Goal: Transaction & Acquisition: Purchase product/service

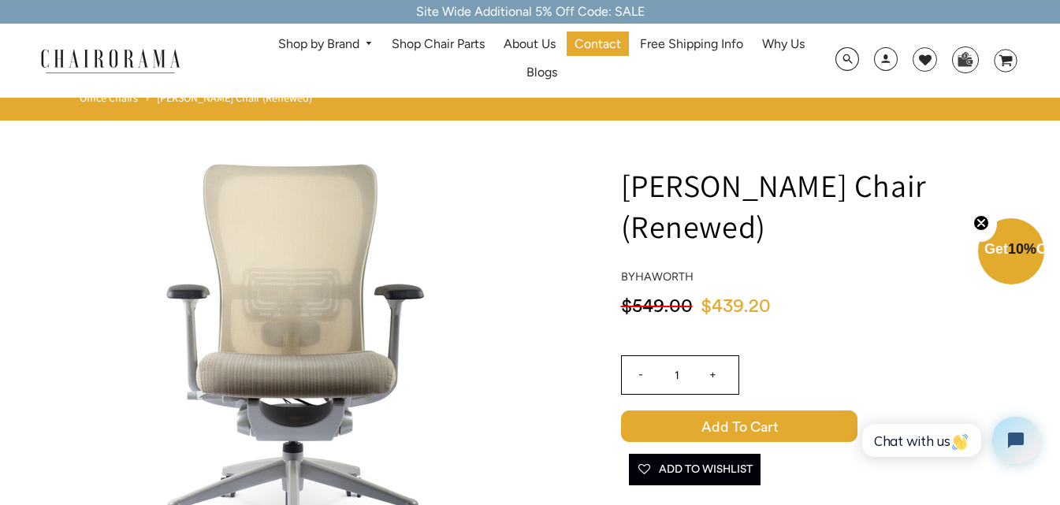
click at [110, 54] on img at bounding box center [111, 60] width 158 height 28
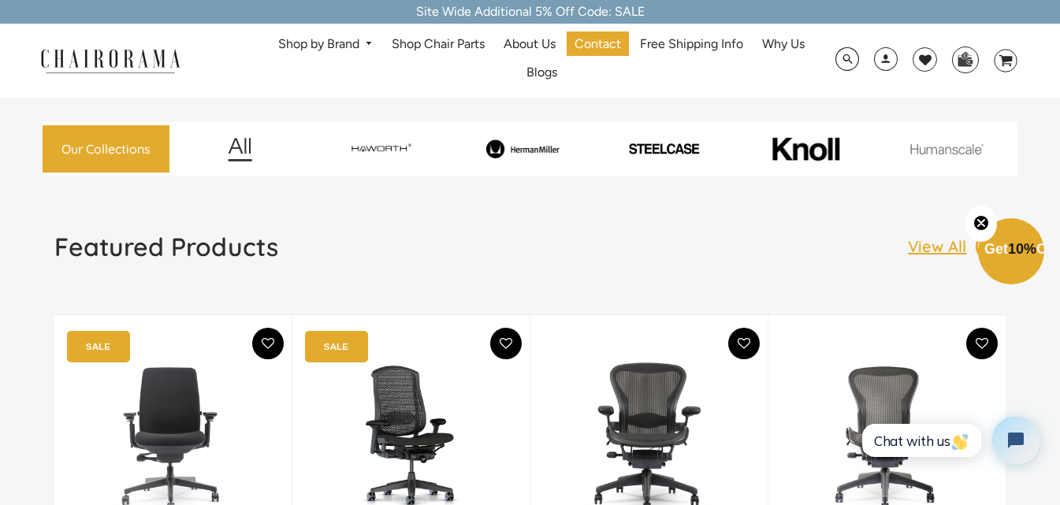
click at [127, 49] on img at bounding box center [111, 60] width 158 height 28
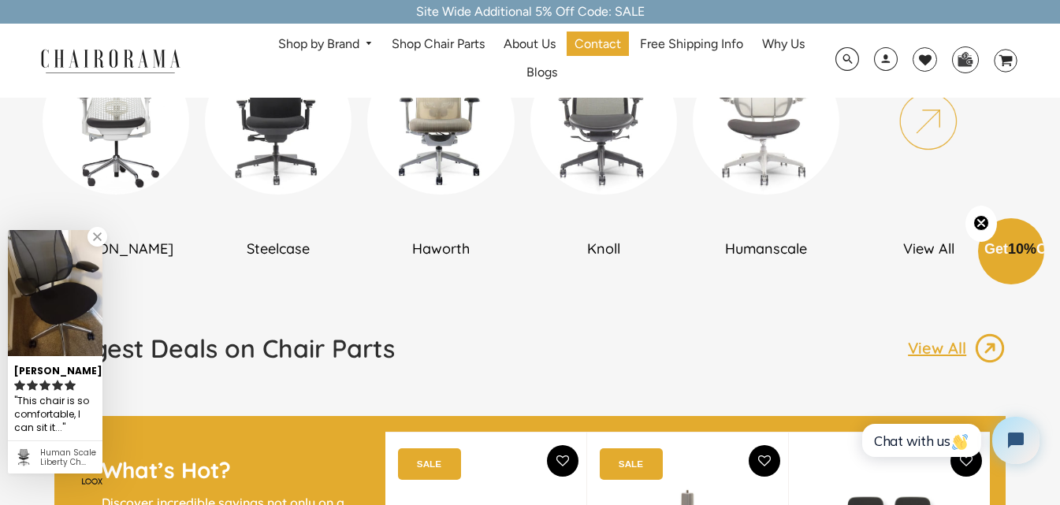
scroll to position [1024, 0]
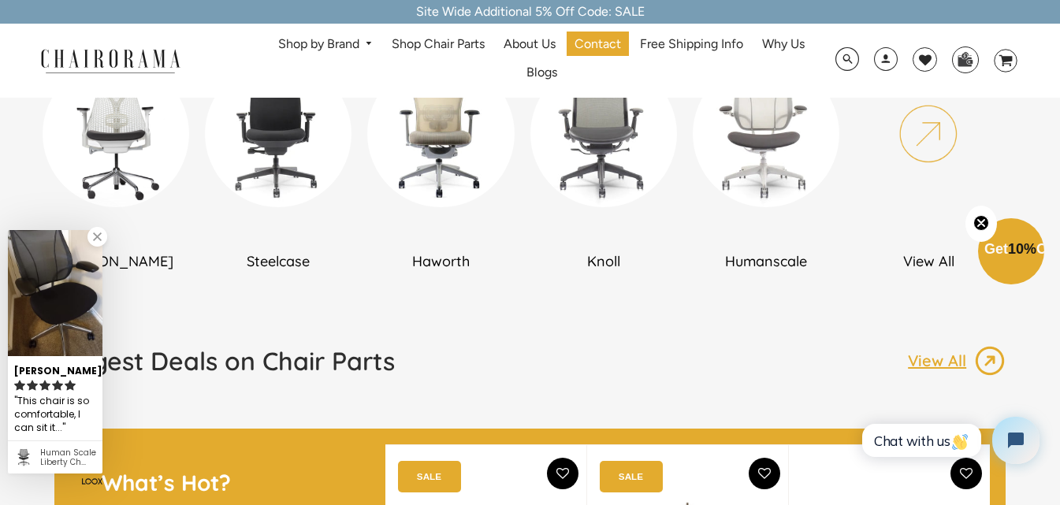
click at [98, 242] on link at bounding box center [97, 237] width 20 height 20
